Goal: Book appointment/travel/reservation

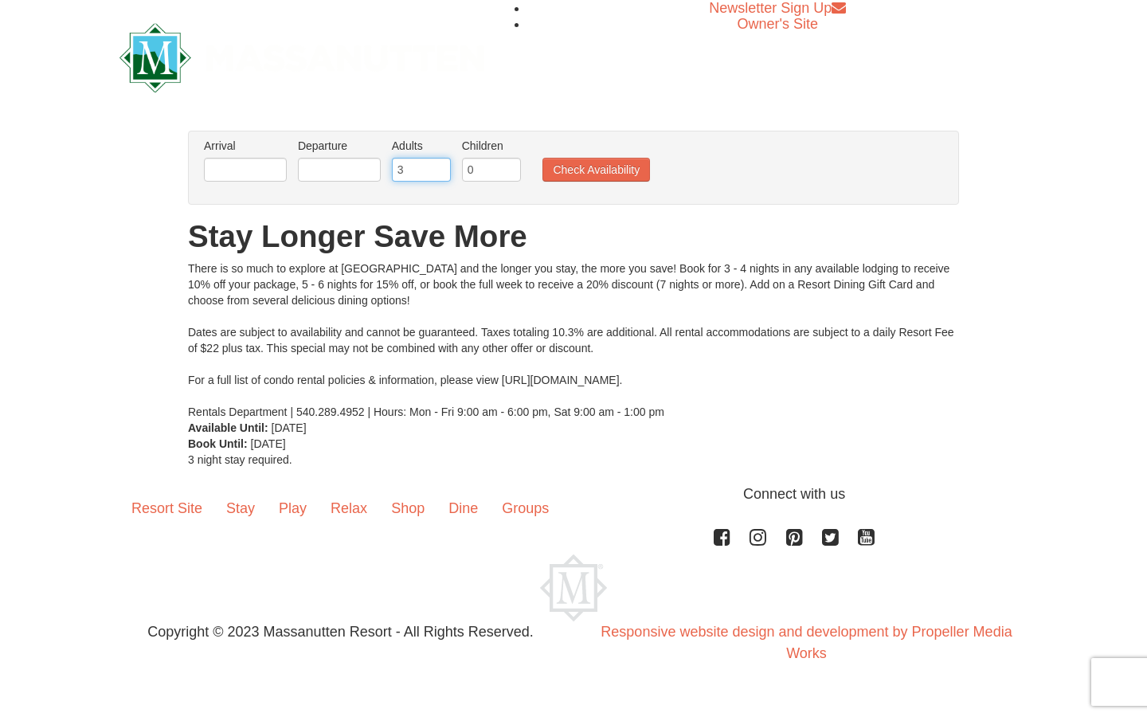
click at [437, 166] on input "3" at bounding box center [421, 170] width 59 height 24
click at [437, 166] on input "4" at bounding box center [421, 170] width 59 height 24
click at [437, 166] on input "5" at bounding box center [421, 170] width 59 height 24
click at [437, 166] on input "6" at bounding box center [421, 170] width 59 height 24
click at [437, 166] on input "7" at bounding box center [421, 170] width 59 height 24
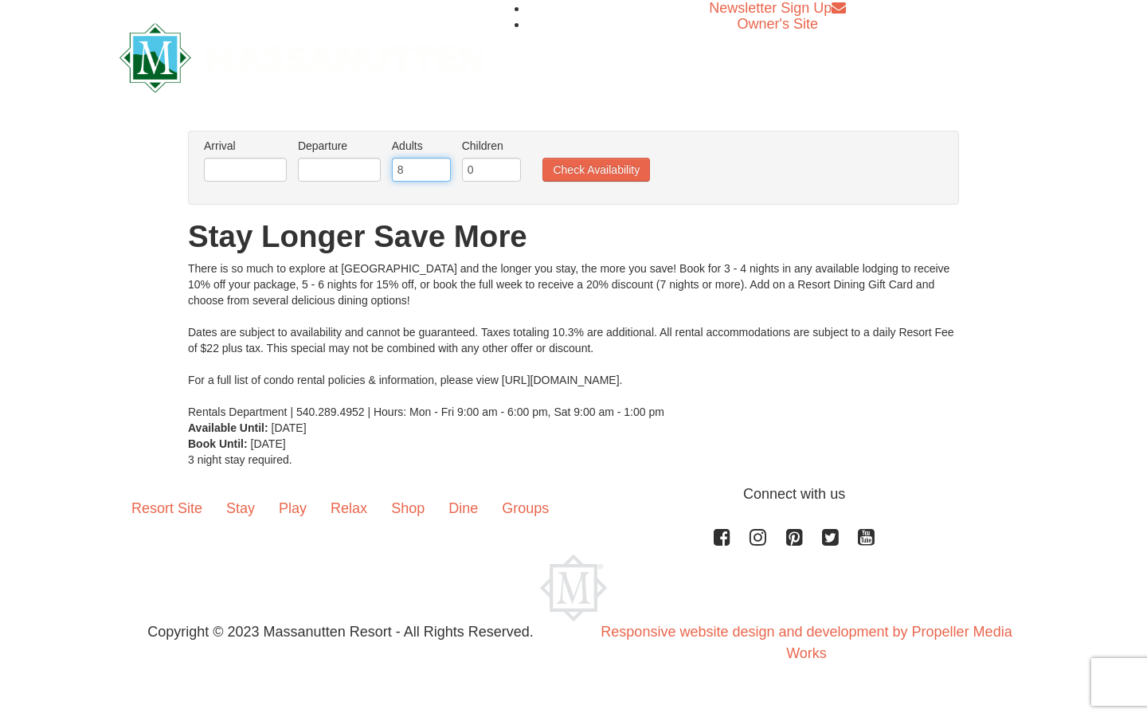
click at [437, 166] on input "8" at bounding box center [421, 170] width 59 height 24
click at [437, 166] on input "9" at bounding box center [421, 170] width 59 height 24
type input "10"
click at [437, 166] on input "10" at bounding box center [421, 170] width 59 height 24
click at [574, 164] on button "Check Availability" at bounding box center [597, 170] width 108 height 24
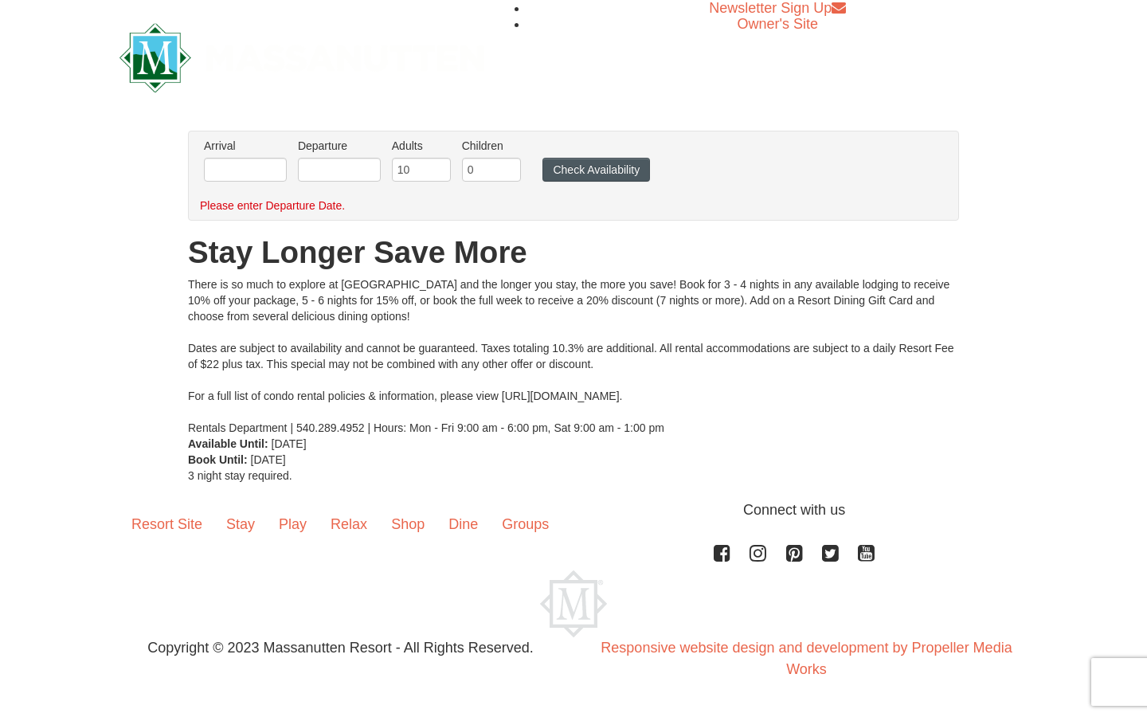
click at [585, 167] on button "Check Availability" at bounding box center [597, 170] width 108 height 24
click at [259, 164] on input "text" at bounding box center [245, 170] width 83 height 24
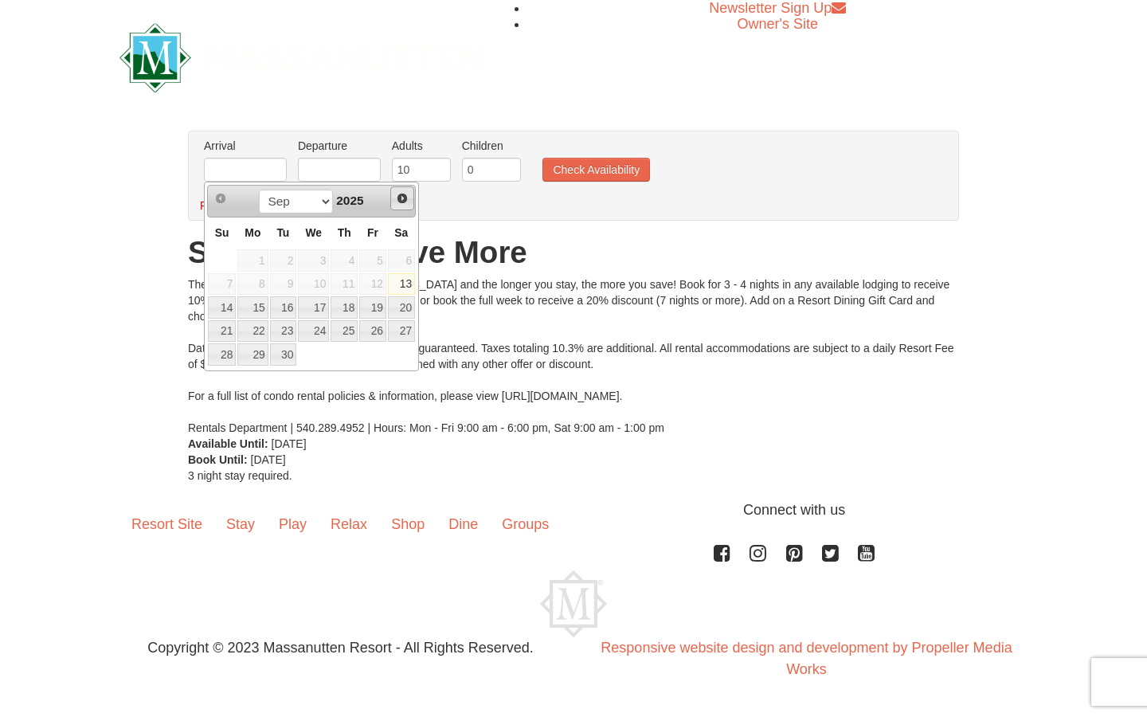
click at [401, 202] on span "Next" at bounding box center [402, 198] width 13 height 13
click at [220, 201] on span "Prev" at bounding box center [220, 198] width 13 height 13
click at [255, 351] on link "29" at bounding box center [252, 354] width 30 height 22
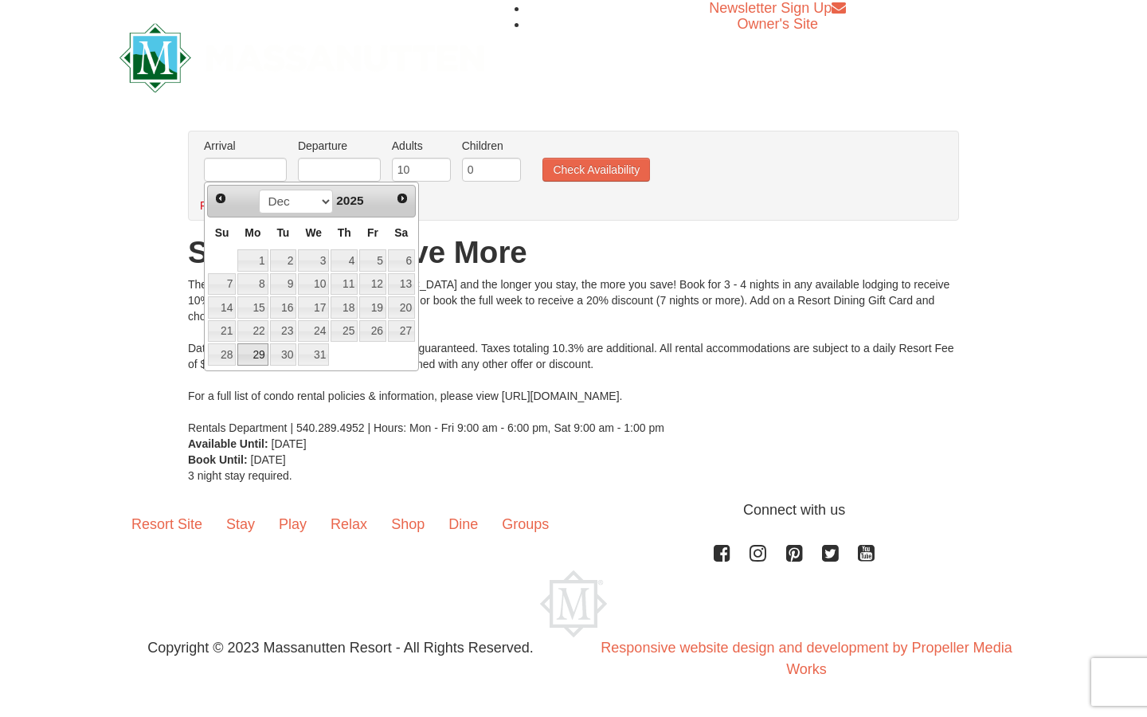
type input "[DATE]"
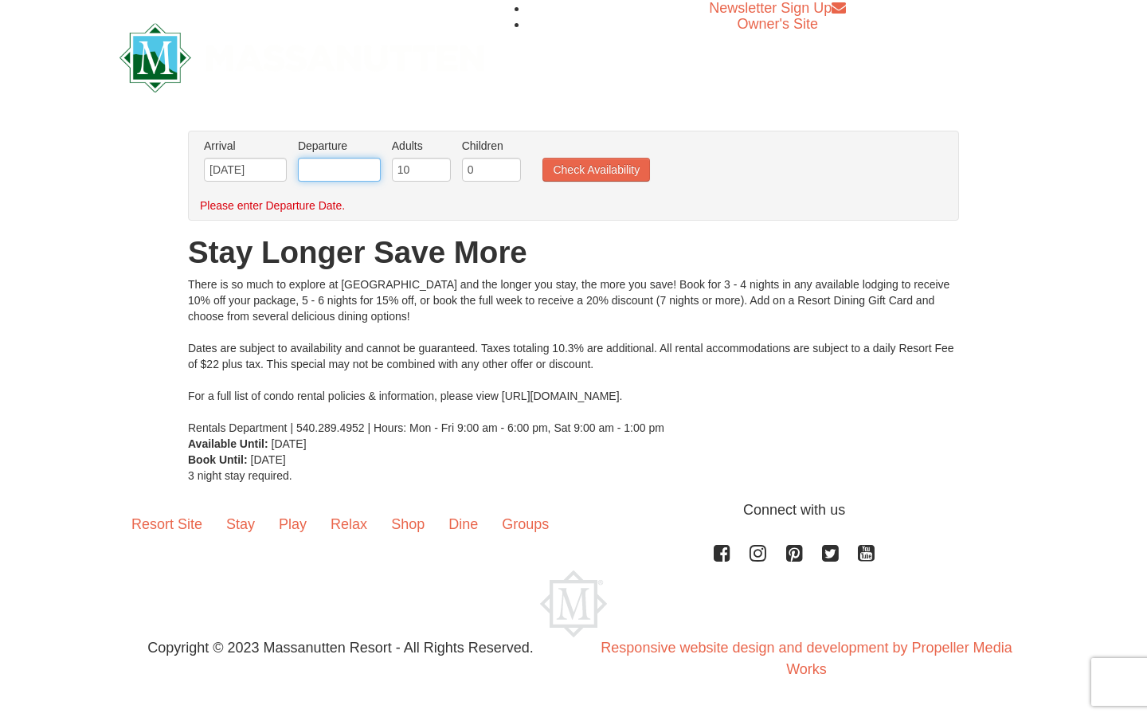
click at [370, 169] on input "text" at bounding box center [339, 170] width 83 height 24
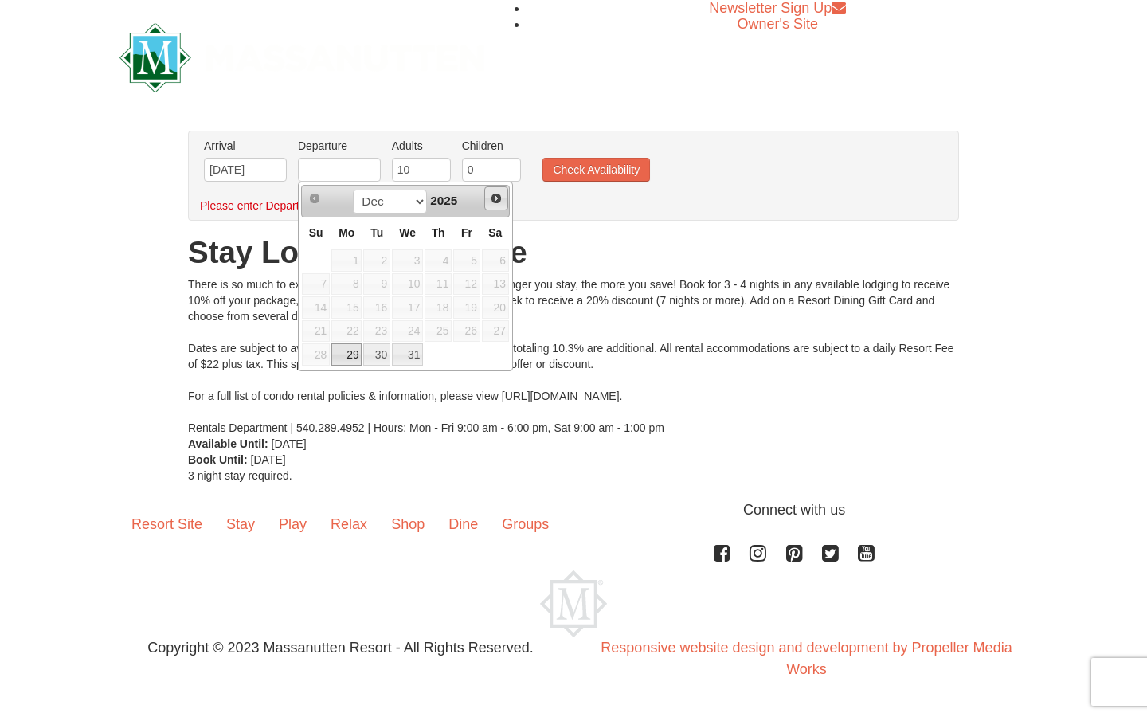
click at [502, 201] on span "Next" at bounding box center [496, 198] width 13 height 13
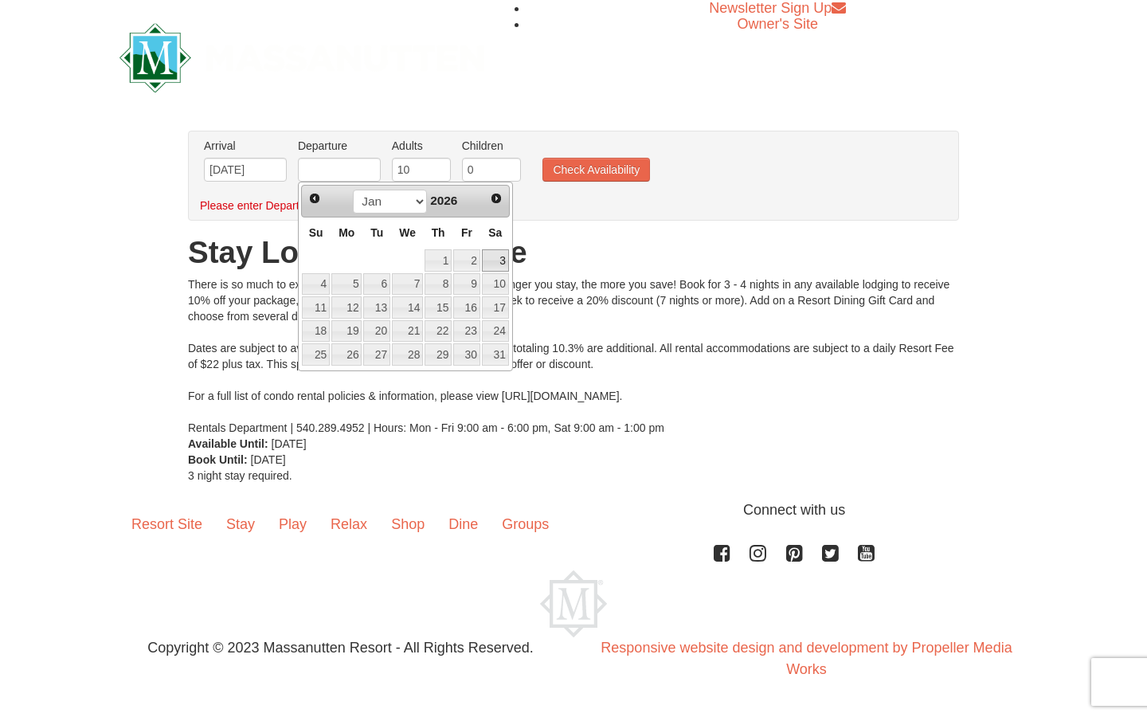
click at [500, 256] on link "3" at bounding box center [495, 260] width 27 height 22
type input "[DATE]"
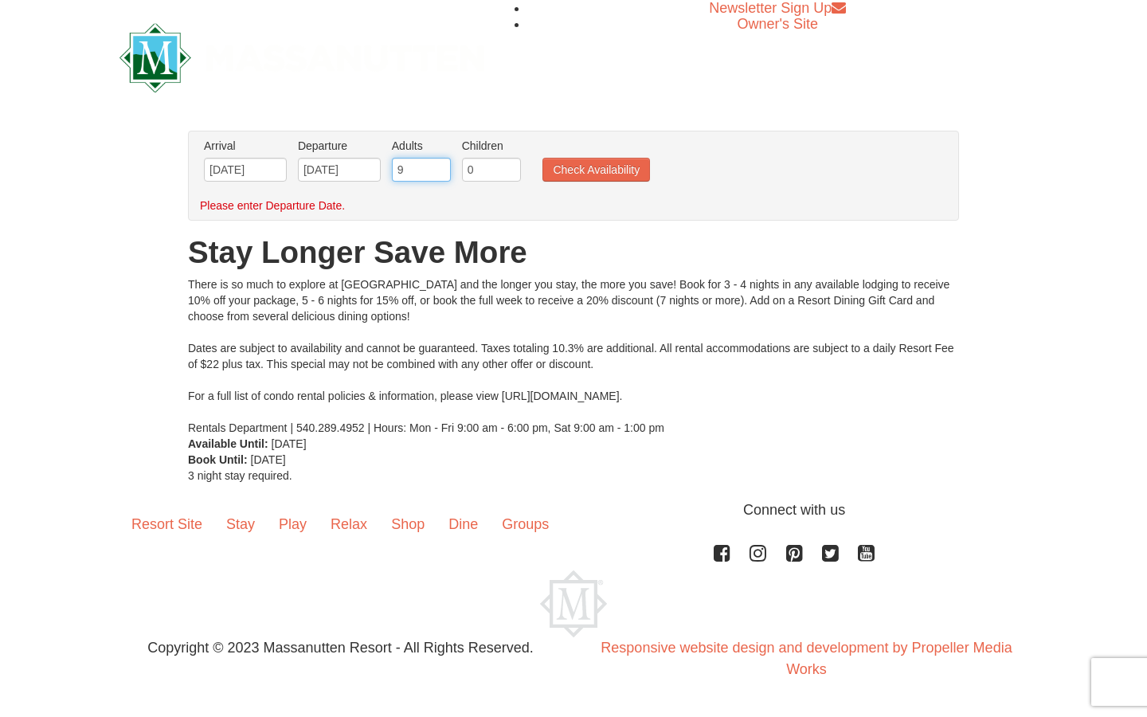
click at [437, 174] on input "9" at bounding box center [421, 170] width 59 height 24
type input "8"
click at [437, 174] on input "8" at bounding box center [421, 170] width 59 height 24
type input "1"
click at [509, 164] on input "1" at bounding box center [491, 170] width 59 height 24
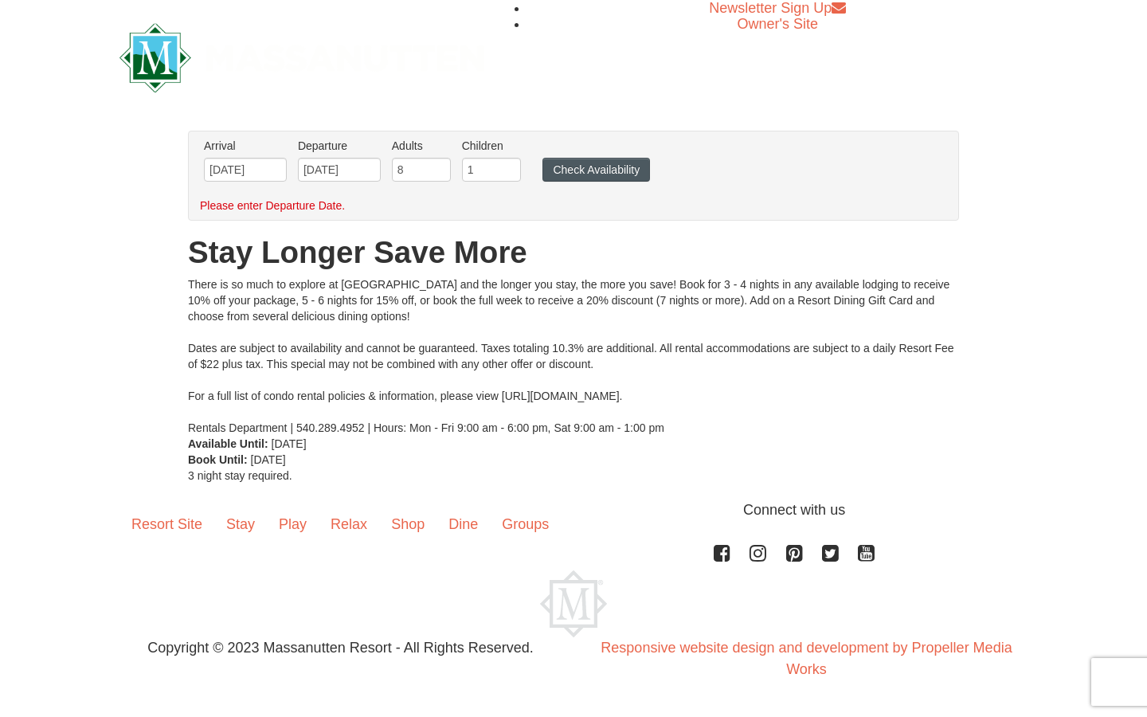
click at [579, 177] on button "Check Availability" at bounding box center [597, 170] width 108 height 24
